Goal: Find specific page/section: Find specific page/section

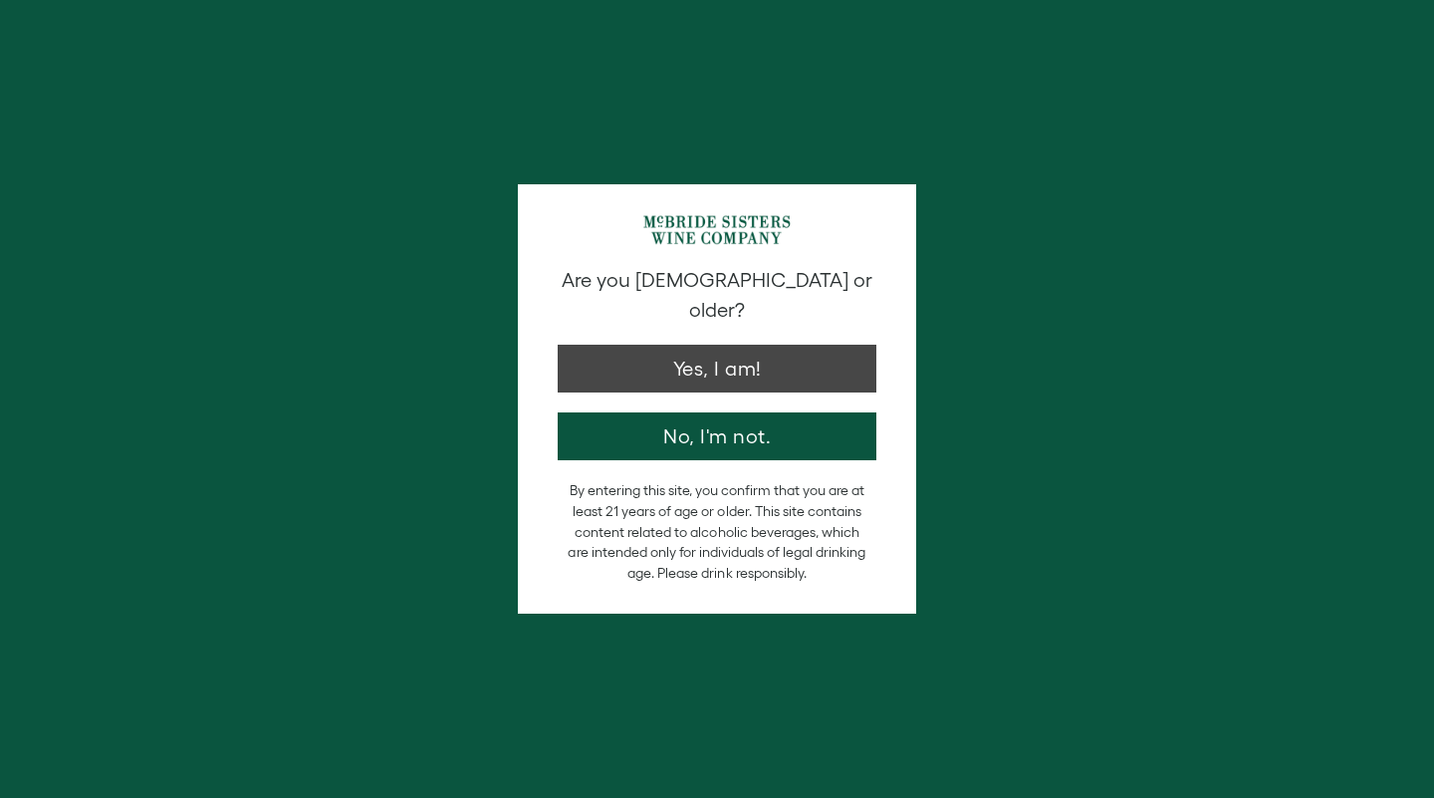
click at [681, 345] on button "Yes, I am!" at bounding box center [717, 369] width 319 height 48
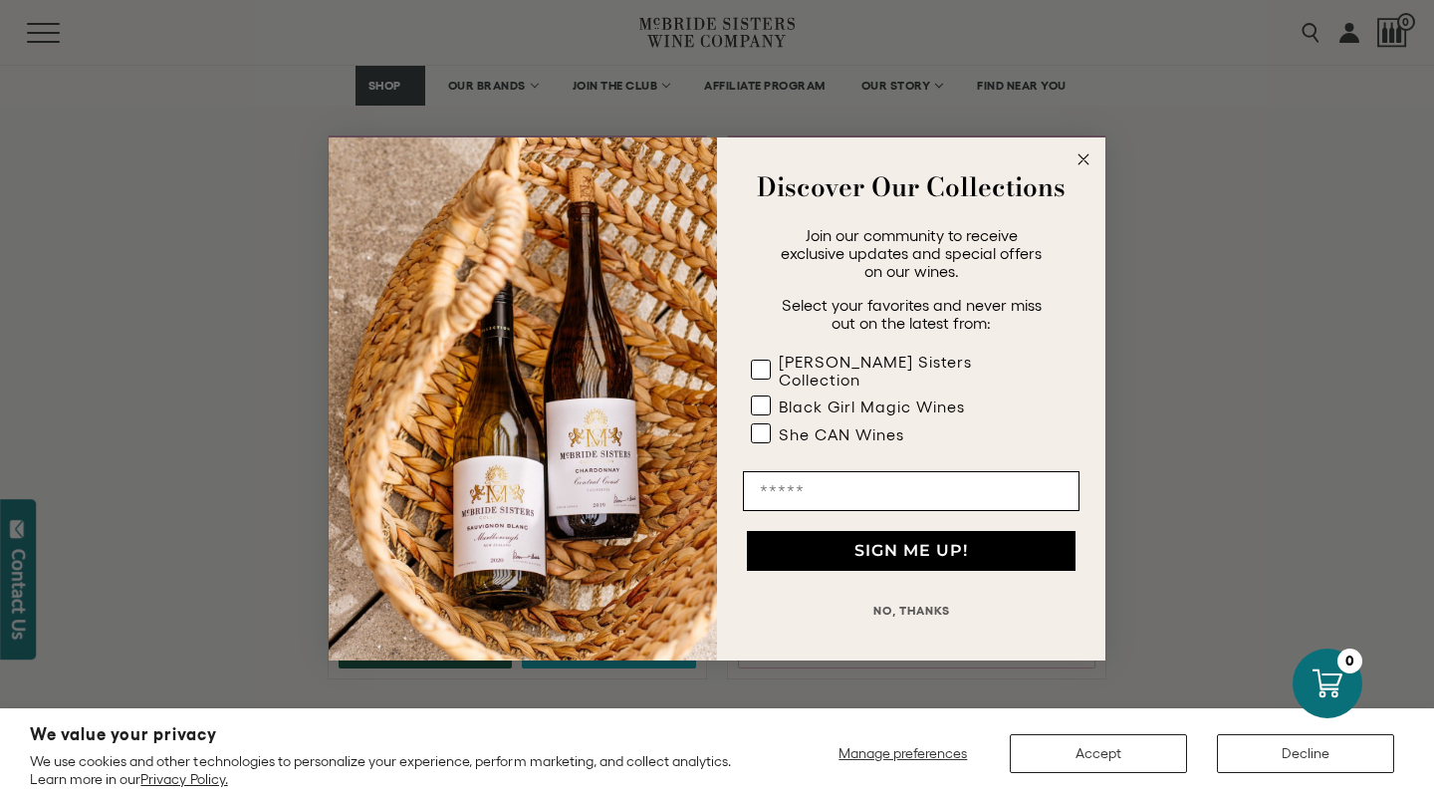
scroll to position [1564, 0]
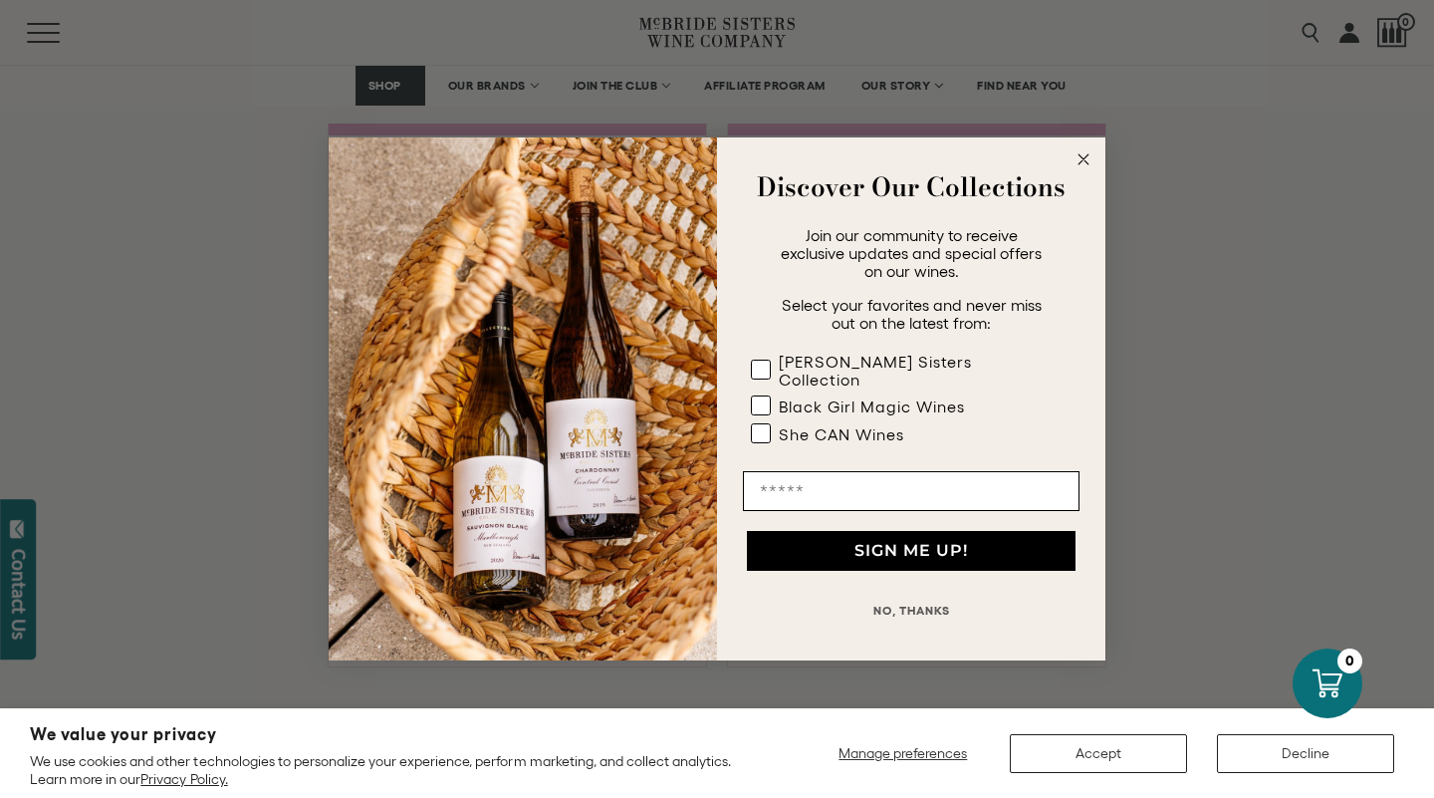
click at [1081, 167] on circle "Close dialog" at bounding box center [1084, 159] width 23 height 23
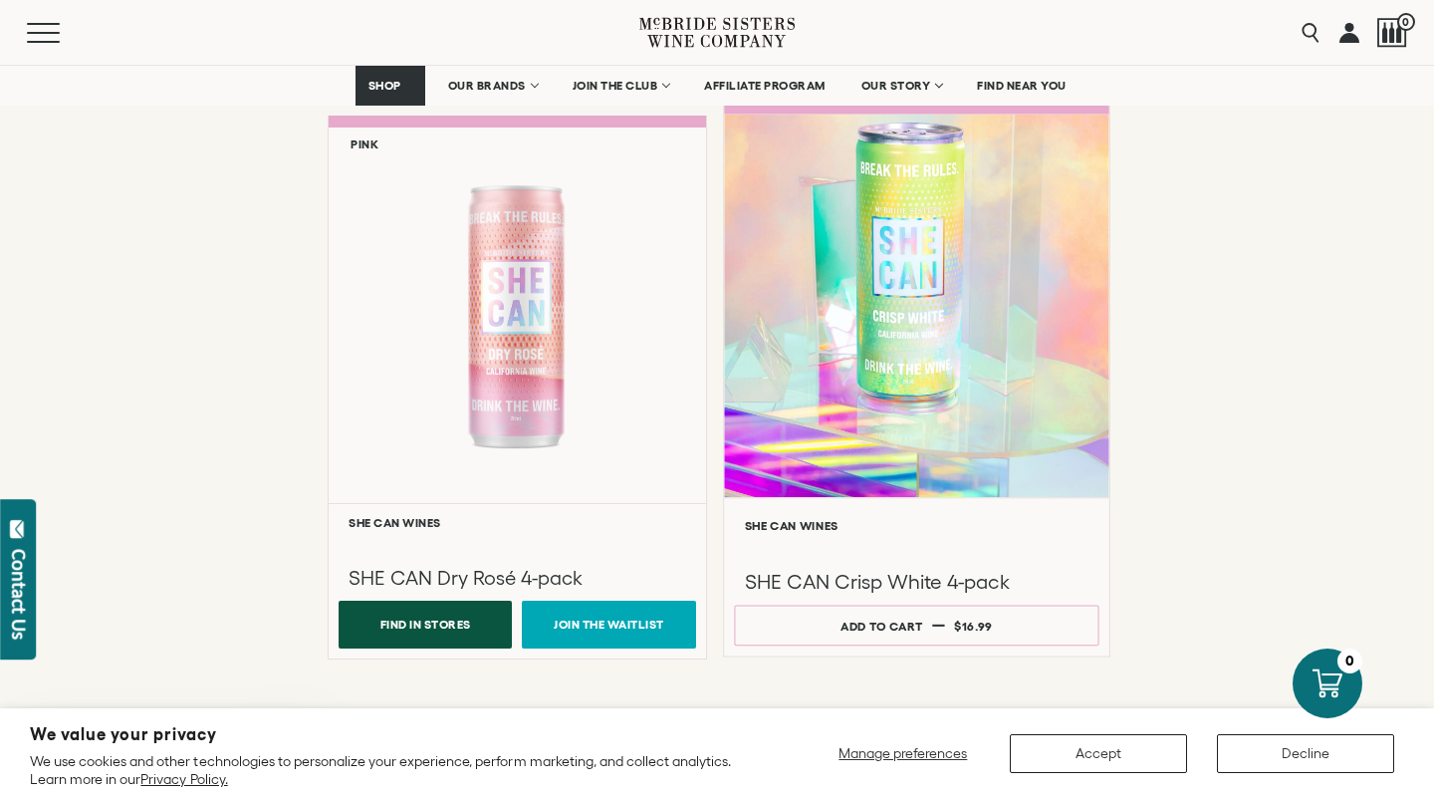
scroll to position [1579, 0]
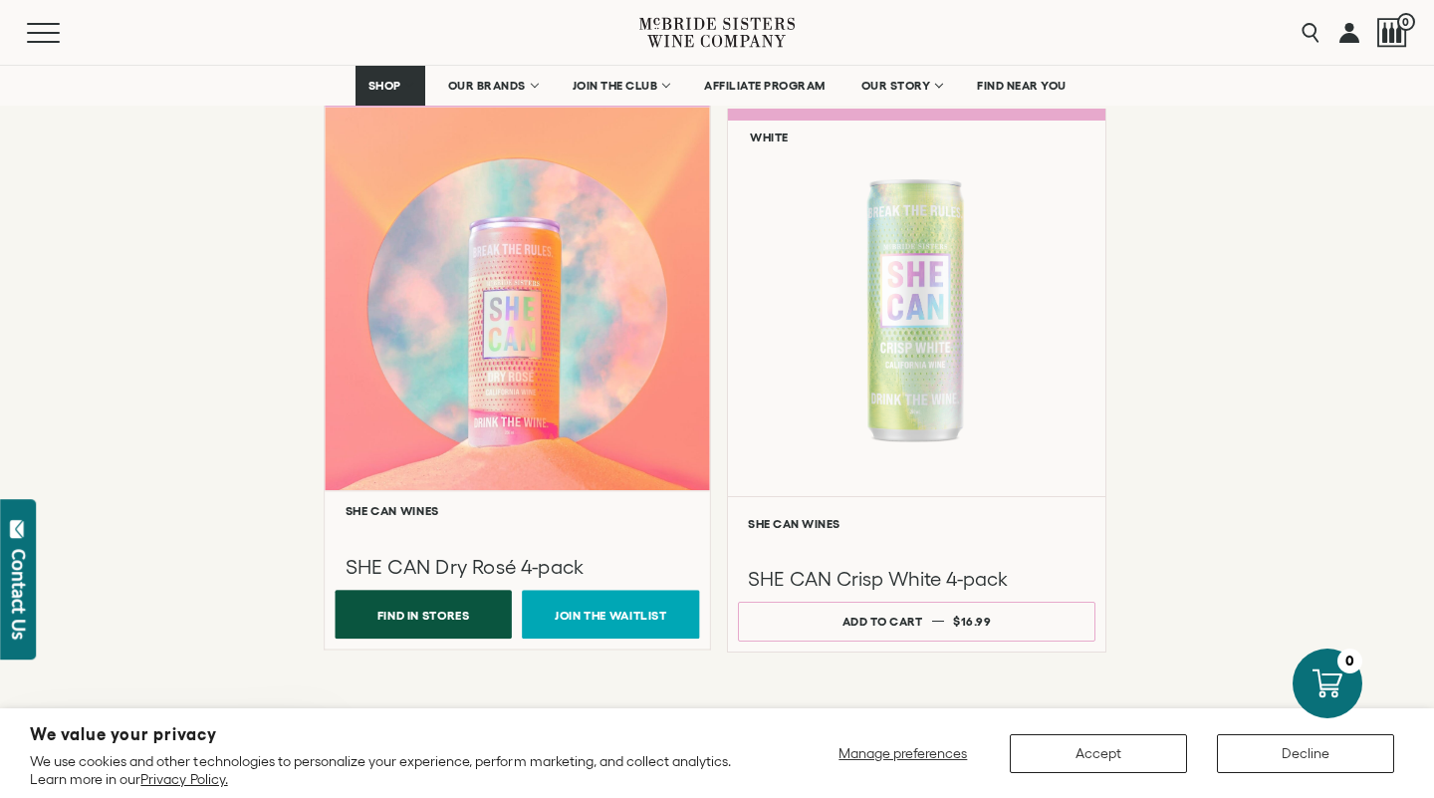
click at [416, 619] on button "Find In Stores" at bounding box center [423, 614] width 176 height 49
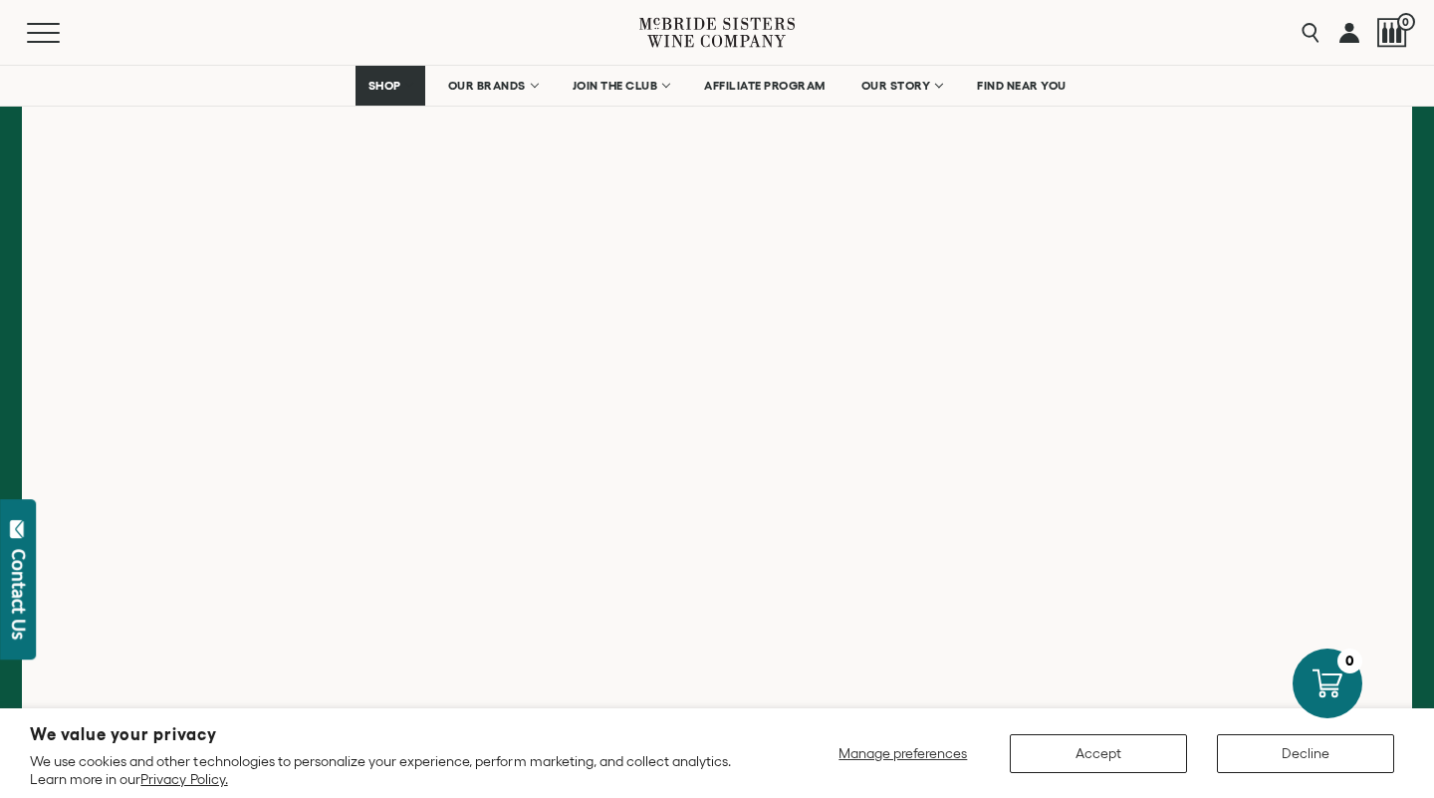
scroll to position [368, 0]
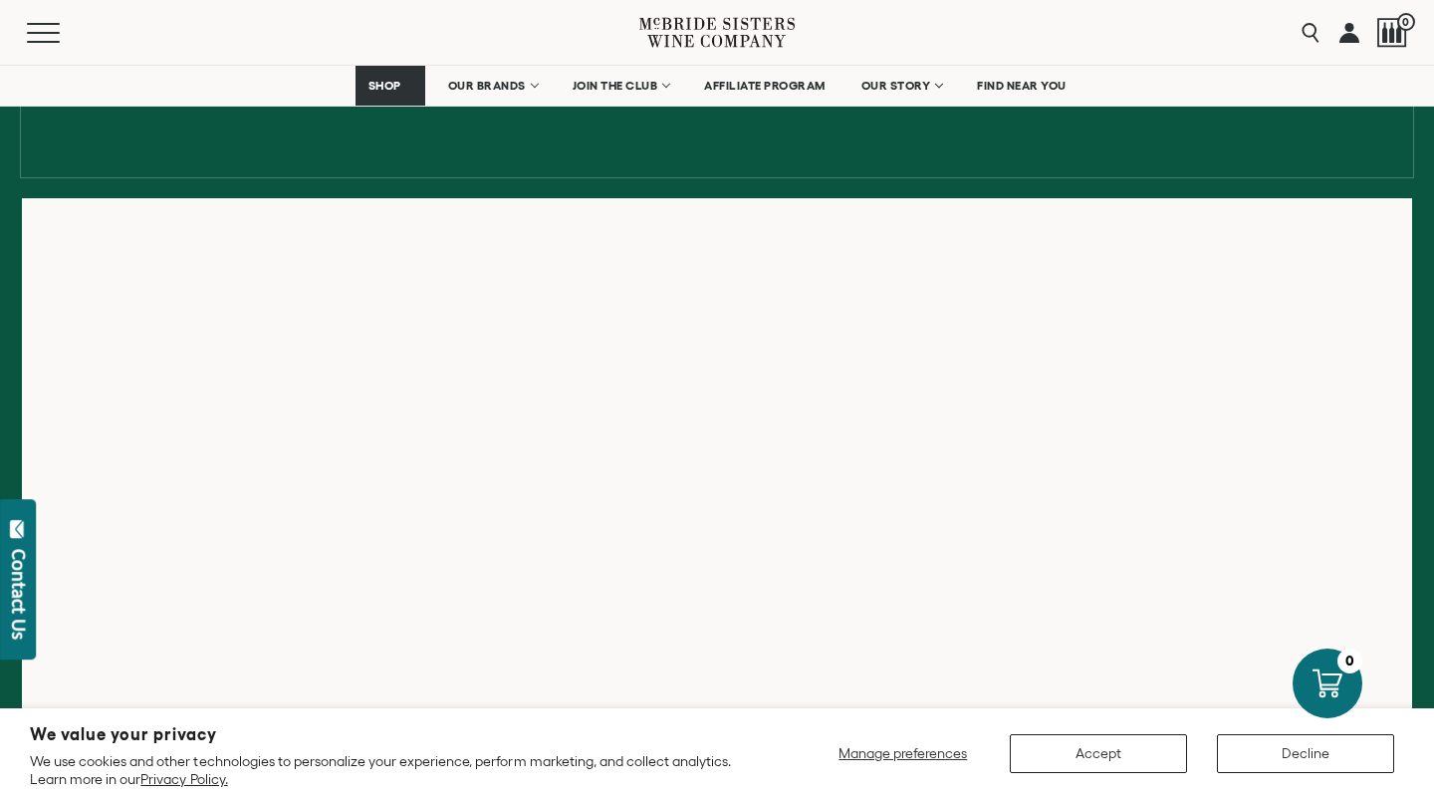
scroll to position [240, 0]
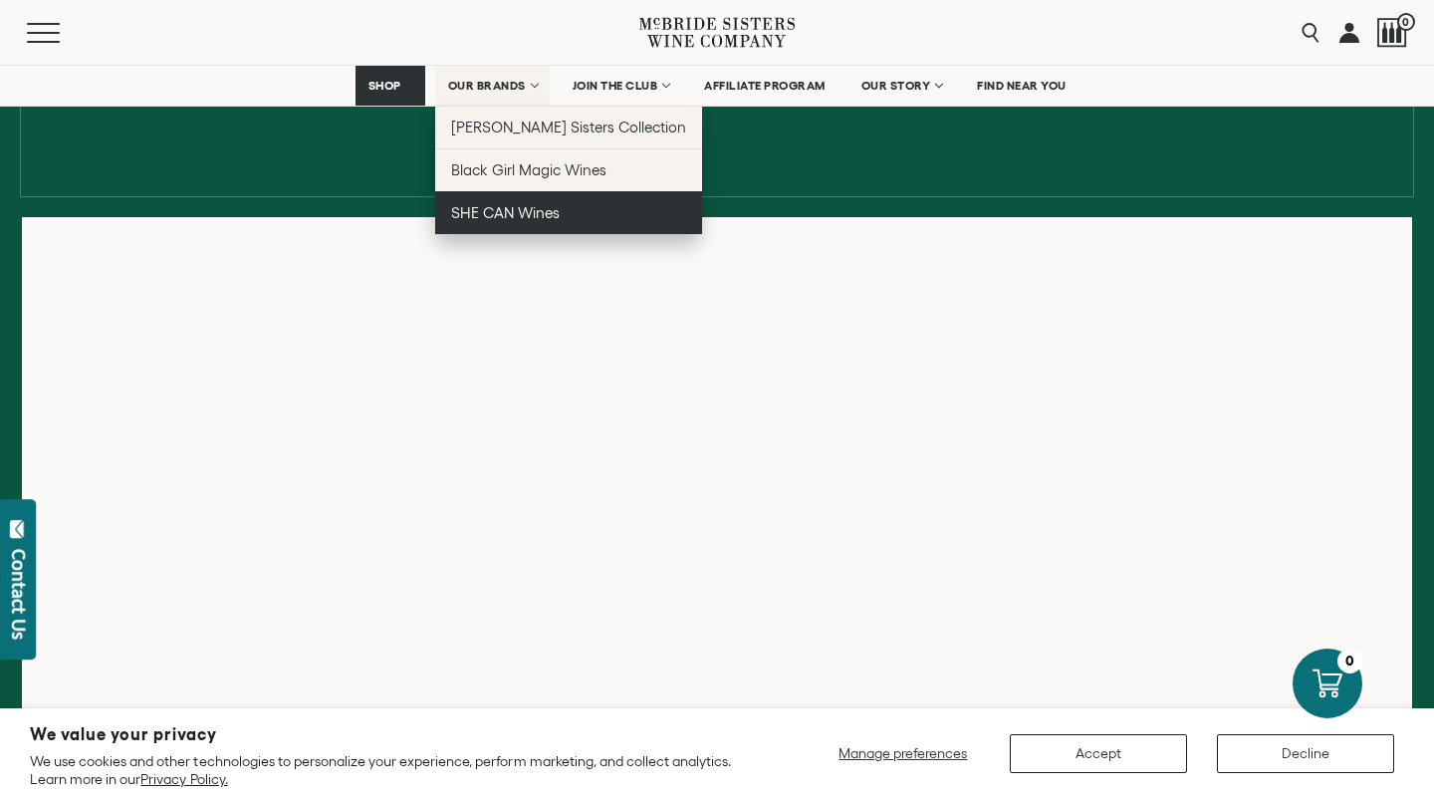
click at [514, 214] on span "SHE CAN Wines" at bounding box center [505, 212] width 109 height 17
